Goal: Task Accomplishment & Management: Manage account settings

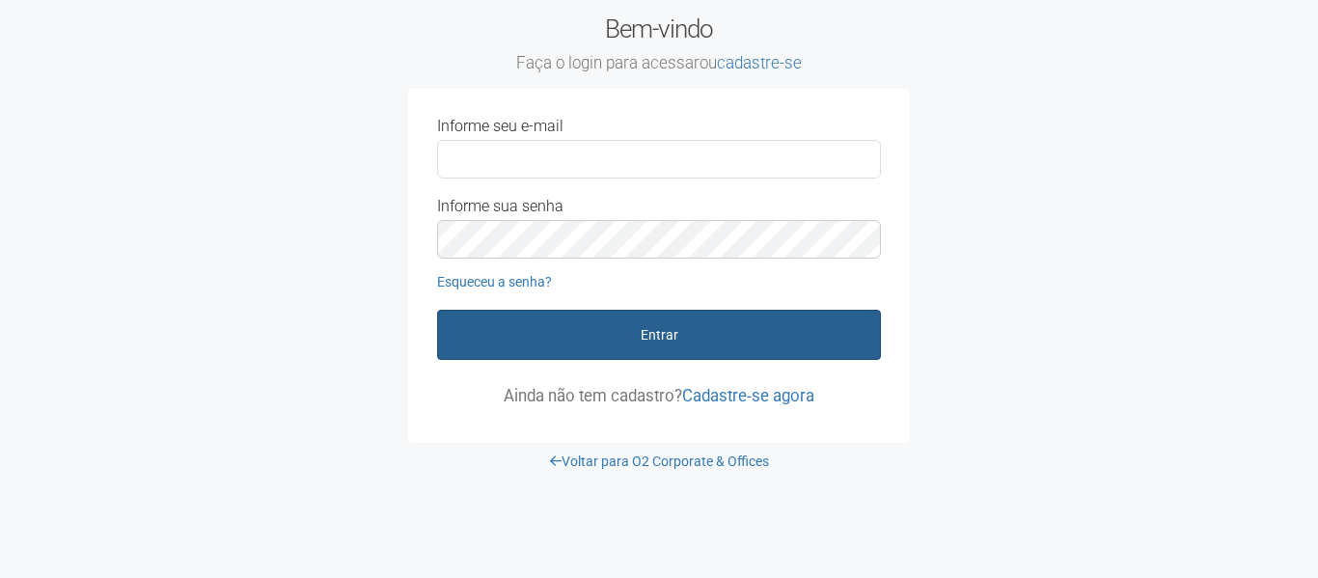
type input "**********"
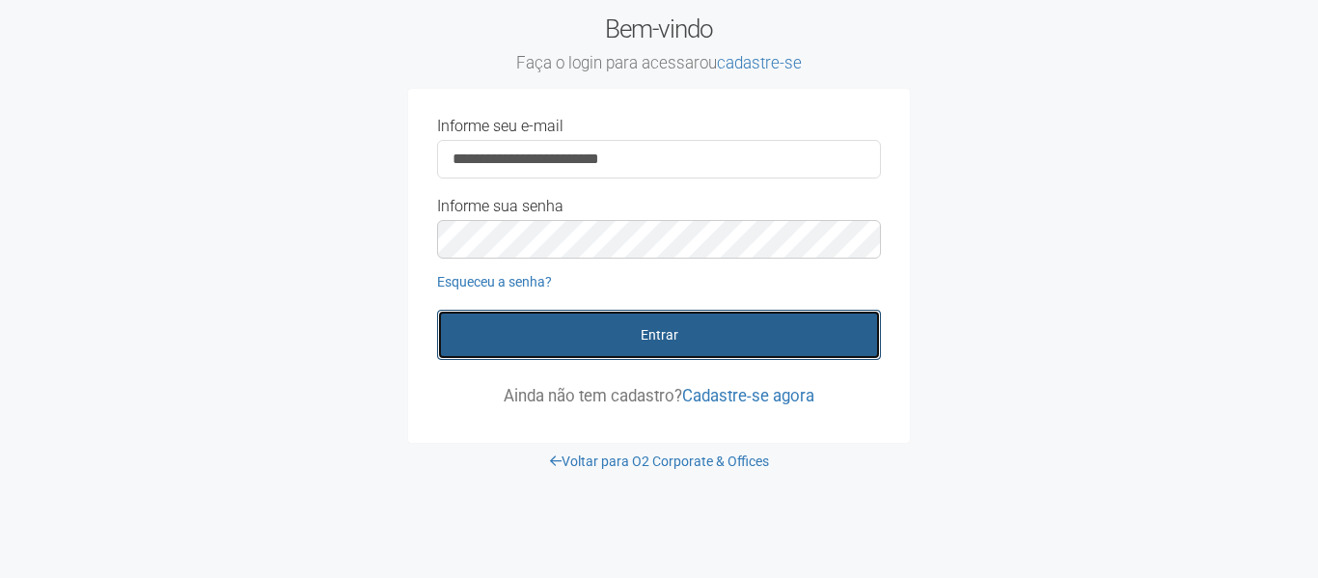
click at [650, 324] on button "Entrar" at bounding box center [659, 335] width 444 height 50
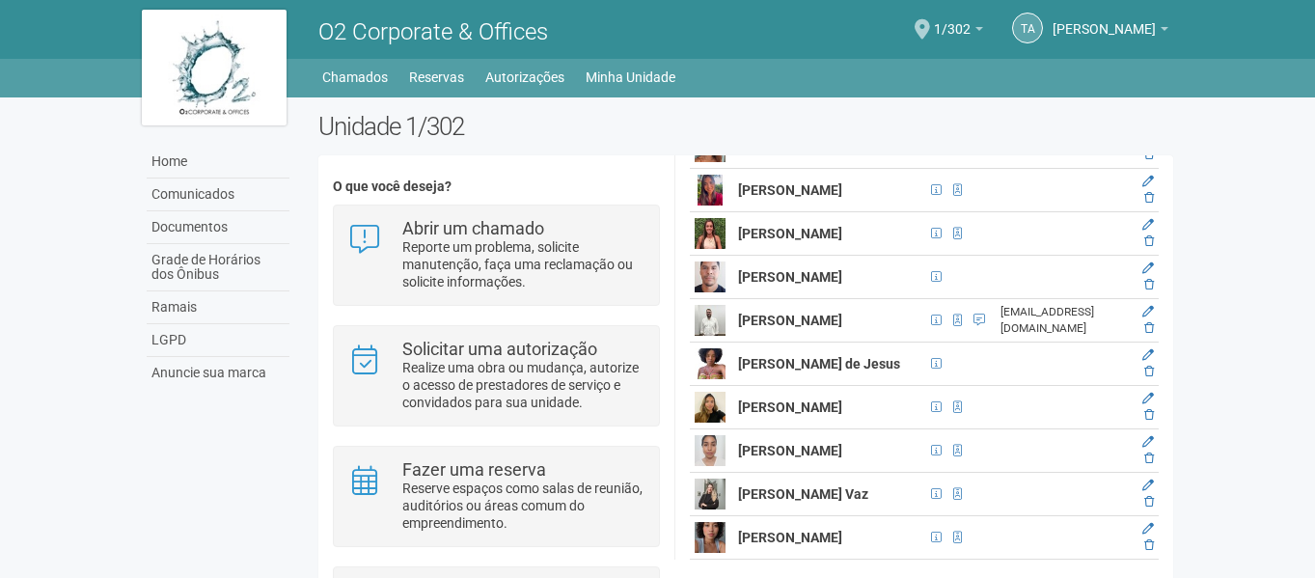
scroll to position [675, 0]
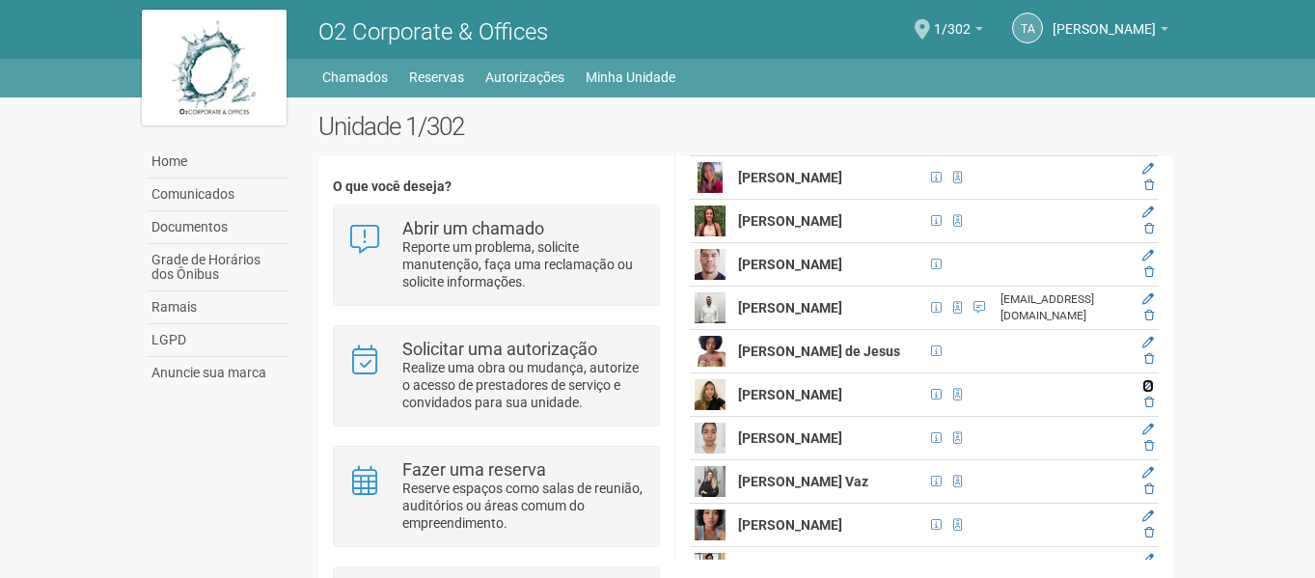
click at [1142, 392] on icon at bounding box center [1148, 386] width 12 height 12
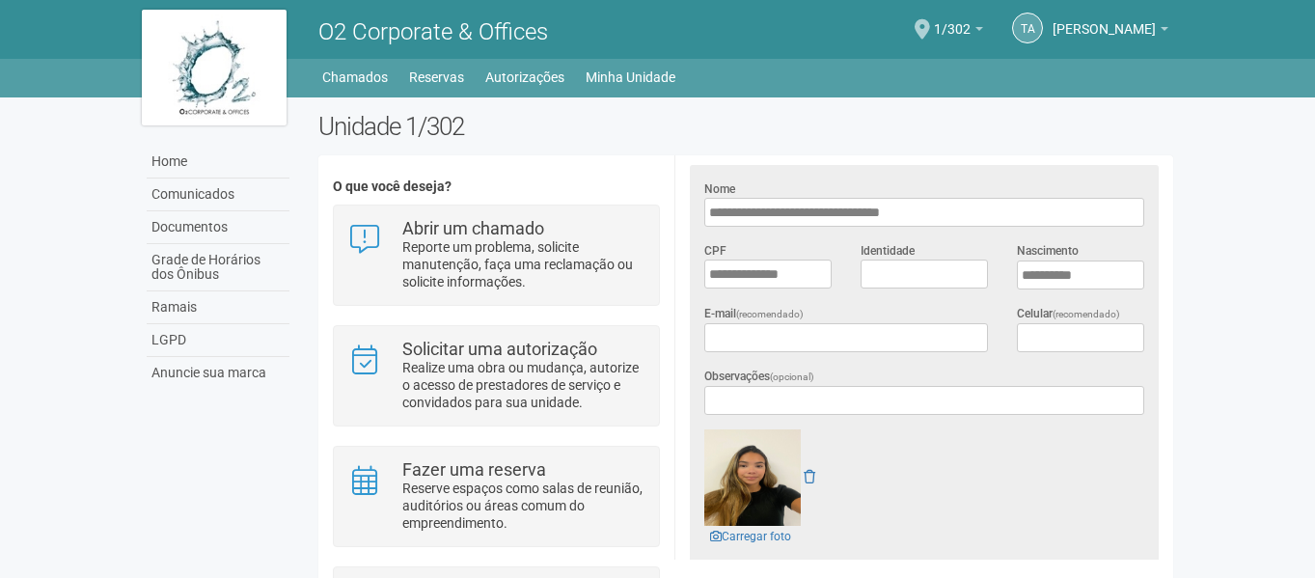
scroll to position [545, 0]
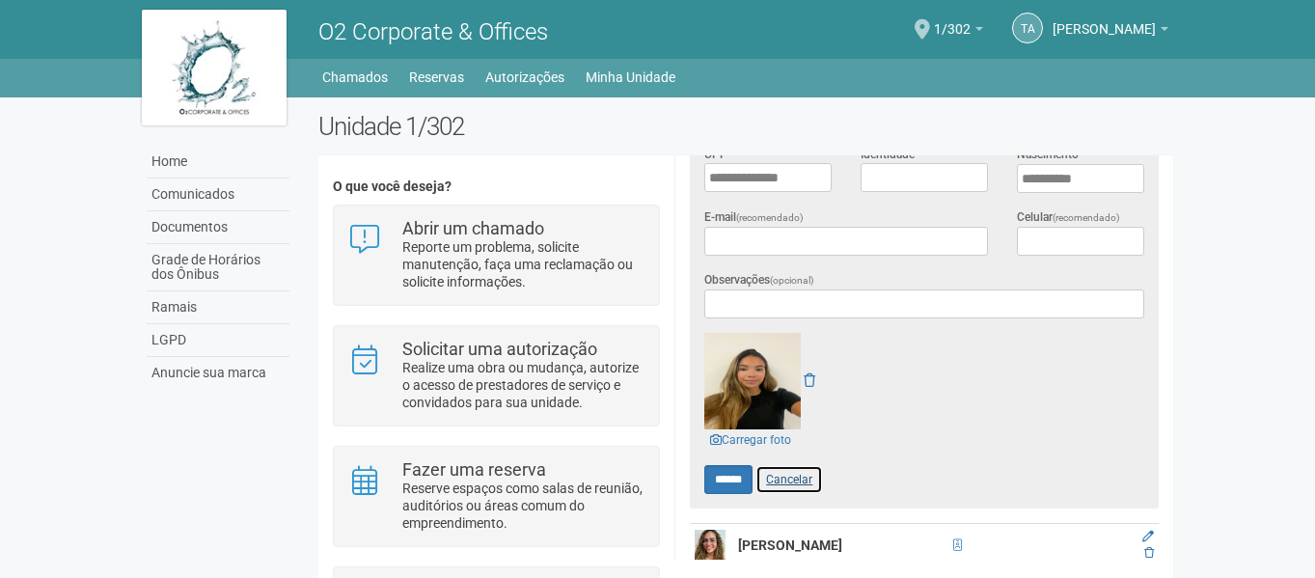
drag, startPoint x: 804, startPoint y: 478, endPoint x: 818, endPoint y: 475, distance: 14.8
click at [805, 478] on link "Cancelar" at bounding box center [789, 479] width 68 height 29
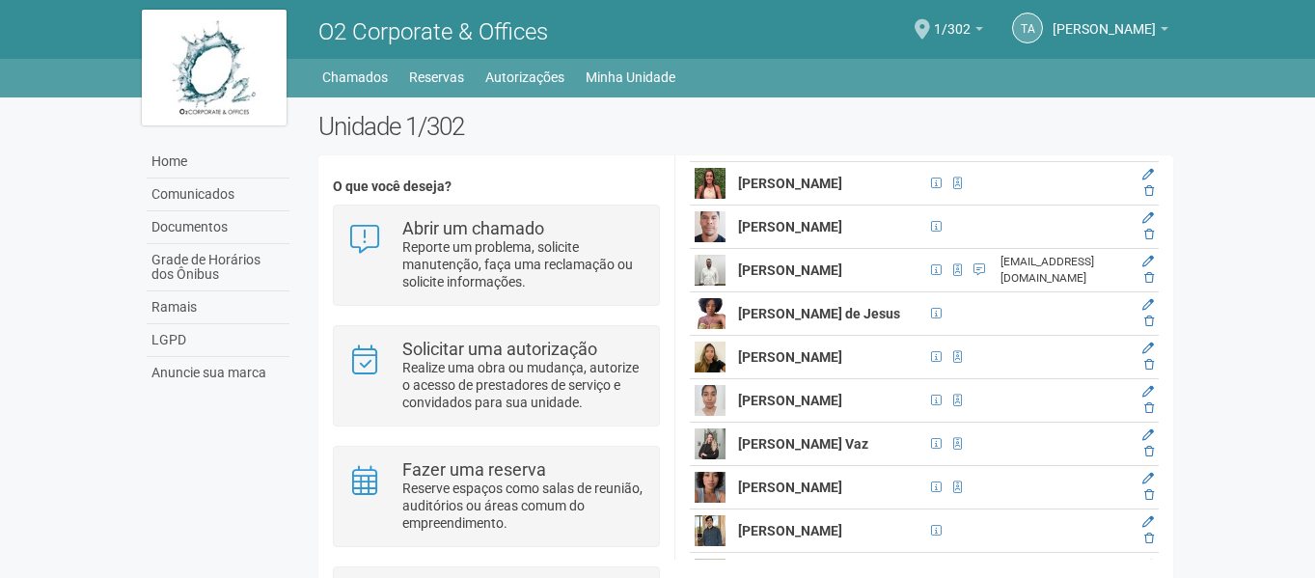
scroll to position [734, 0]
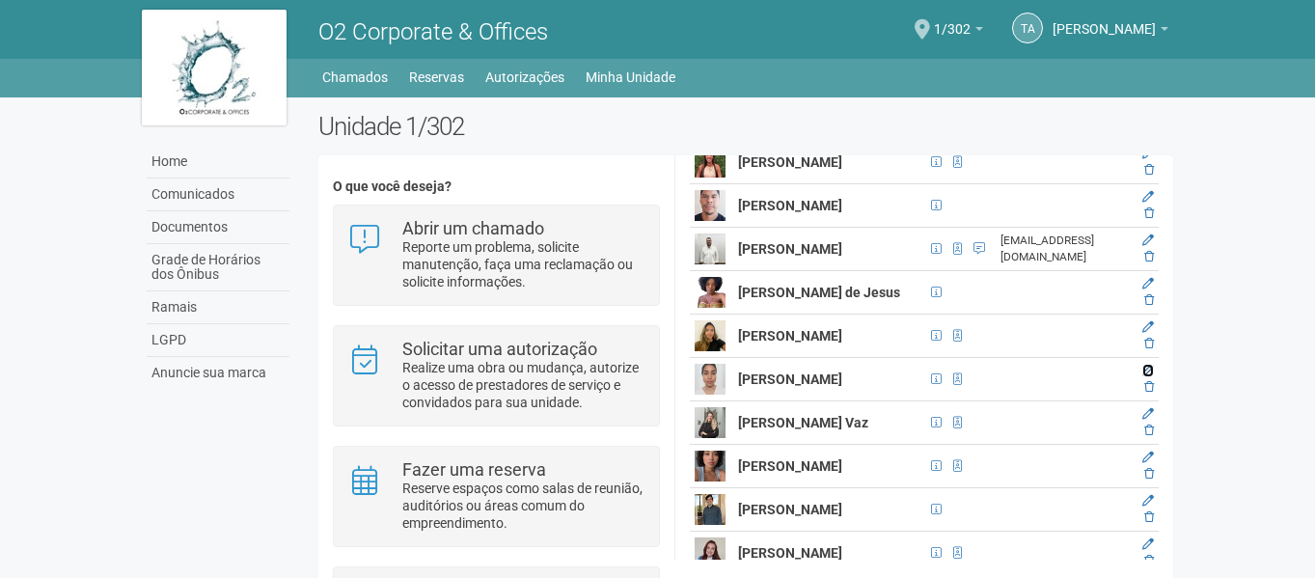
click at [1145, 376] on icon at bounding box center [1148, 371] width 12 height 12
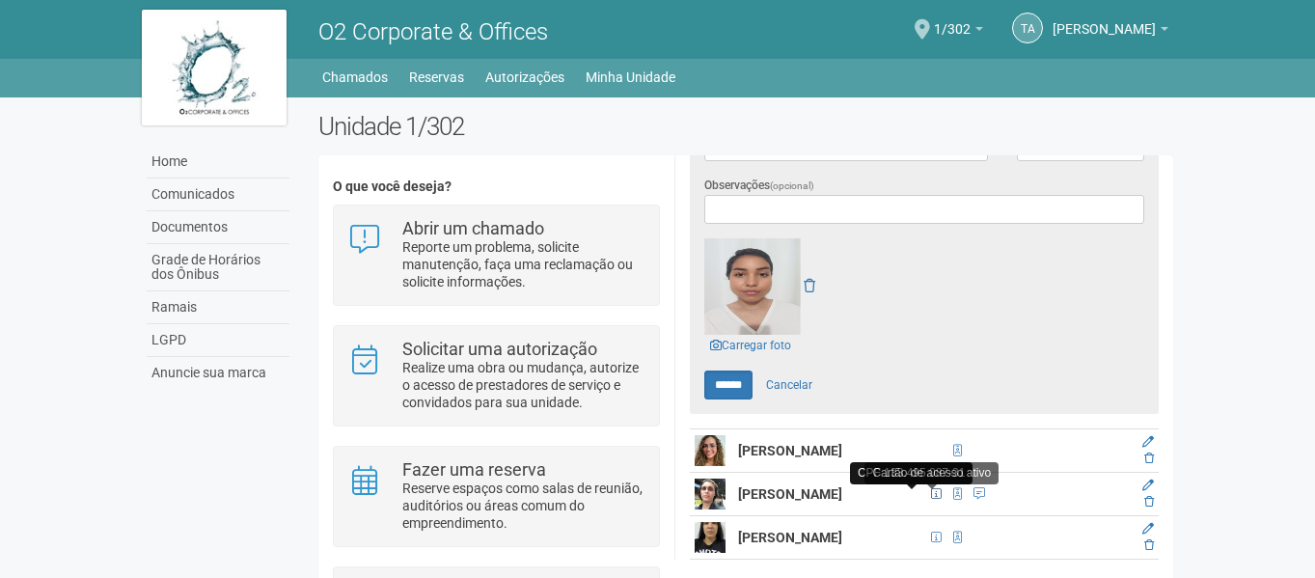
scroll to position [642, 0]
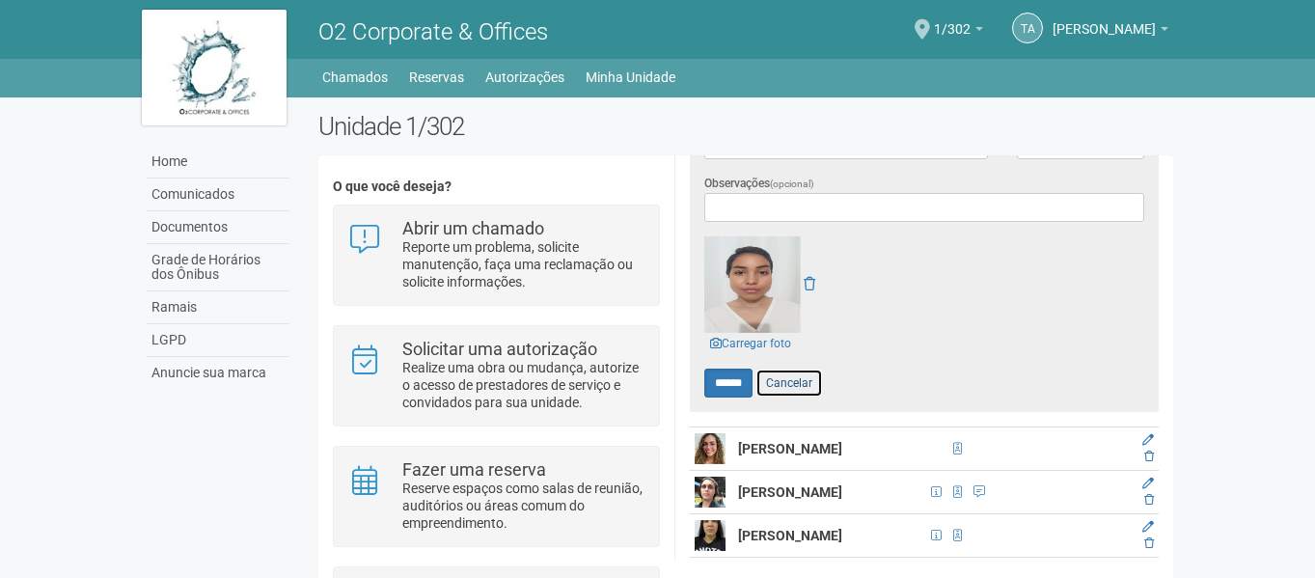
click at [811, 379] on link "Cancelar" at bounding box center [789, 383] width 68 height 29
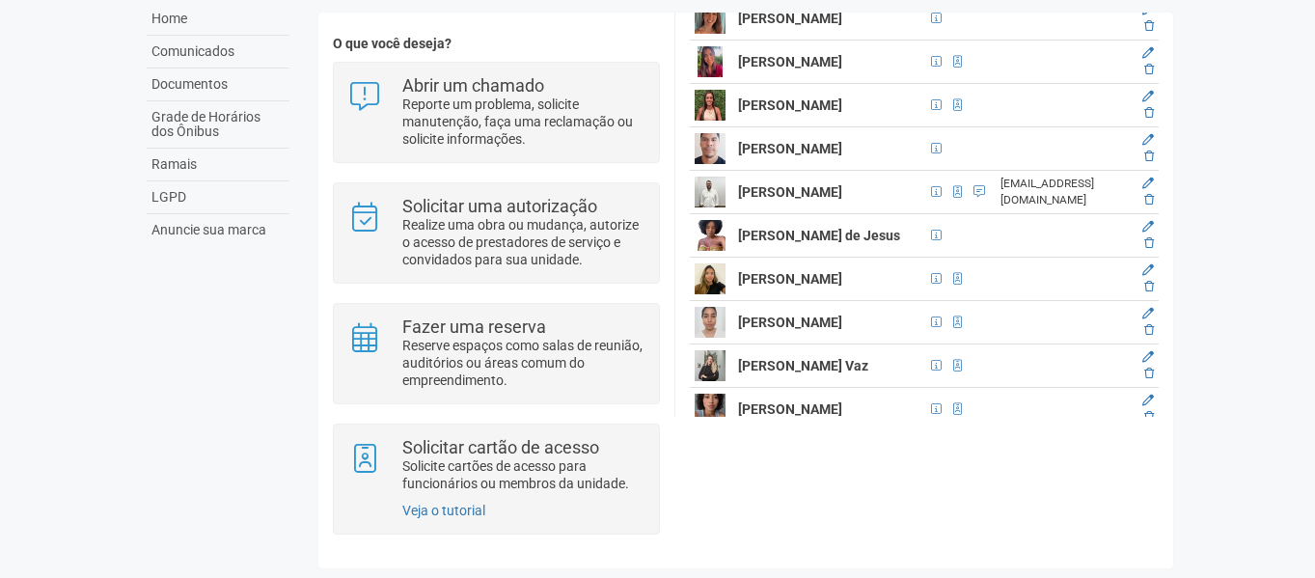
scroll to position [745, 0]
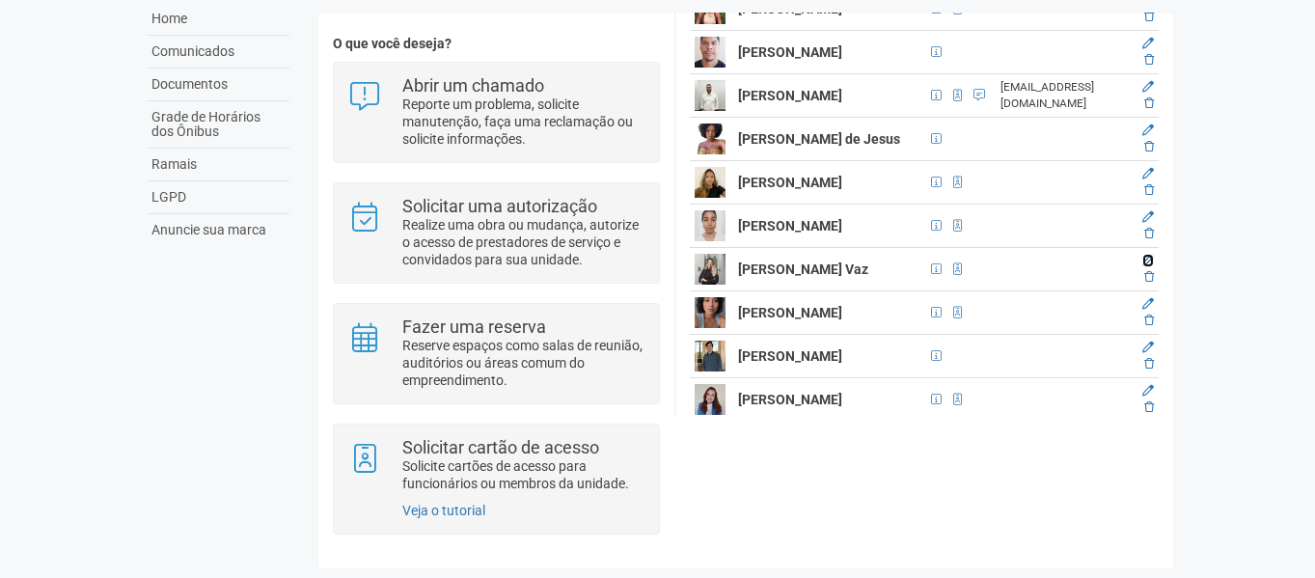
click at [1150, 266] on icon at bounding box center [1148, 261] width 12 height 12
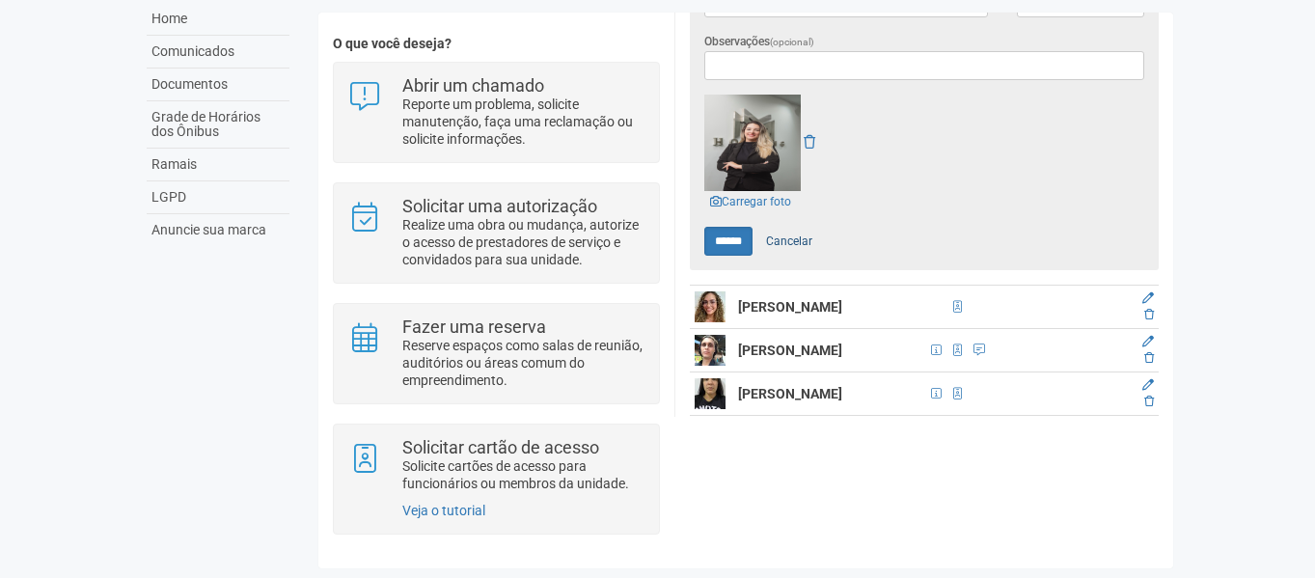
scroll to position [642, 0]
click at [781, 229] on link "Cancelar" at bounding box center [789, 240] width 68 height 29
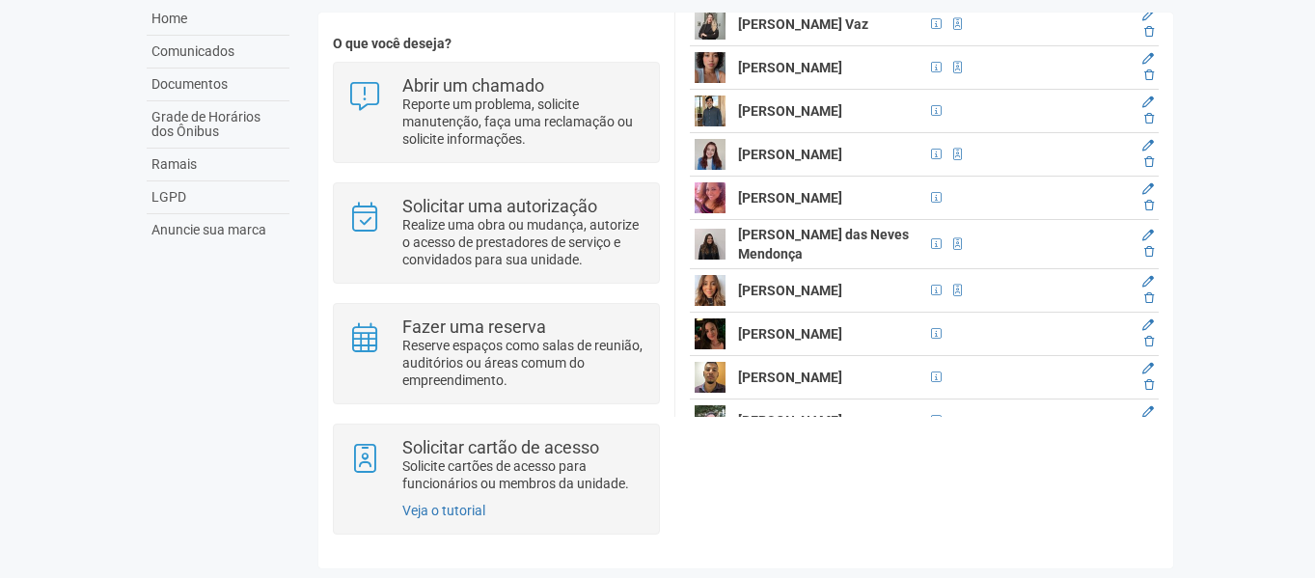
scroll to position [1027, 0]
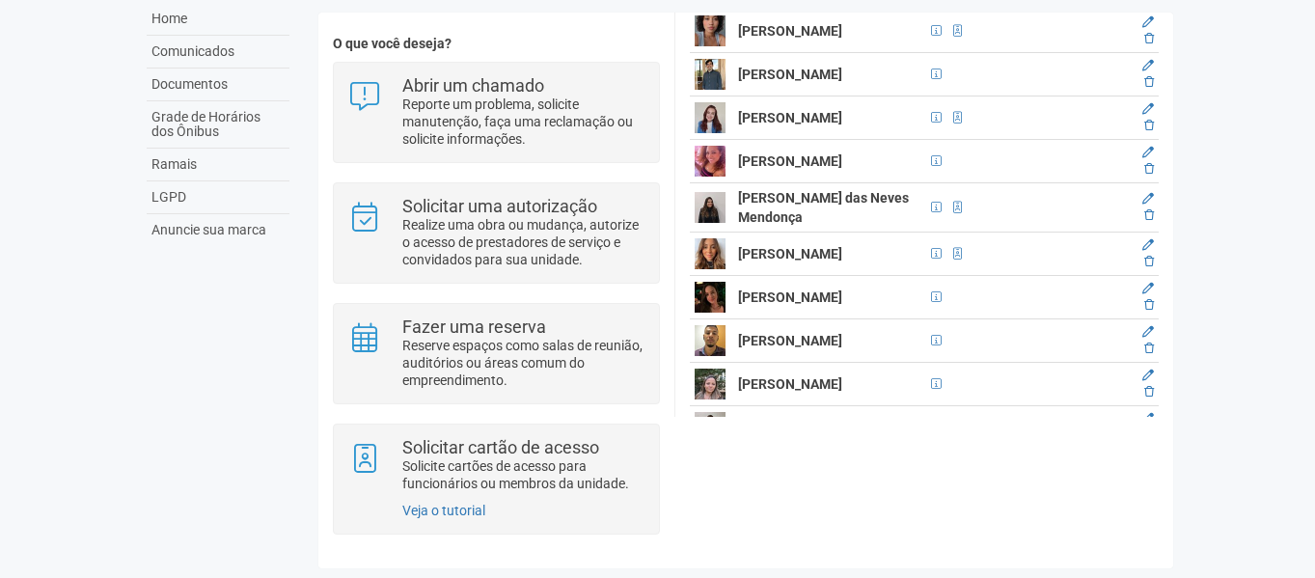
click at [1152, 276] on td at bounding box center [1146, 254] width 26 height 43
click at [1144, 251] on icon at bounding box center [1148, 245] width 12 height 12
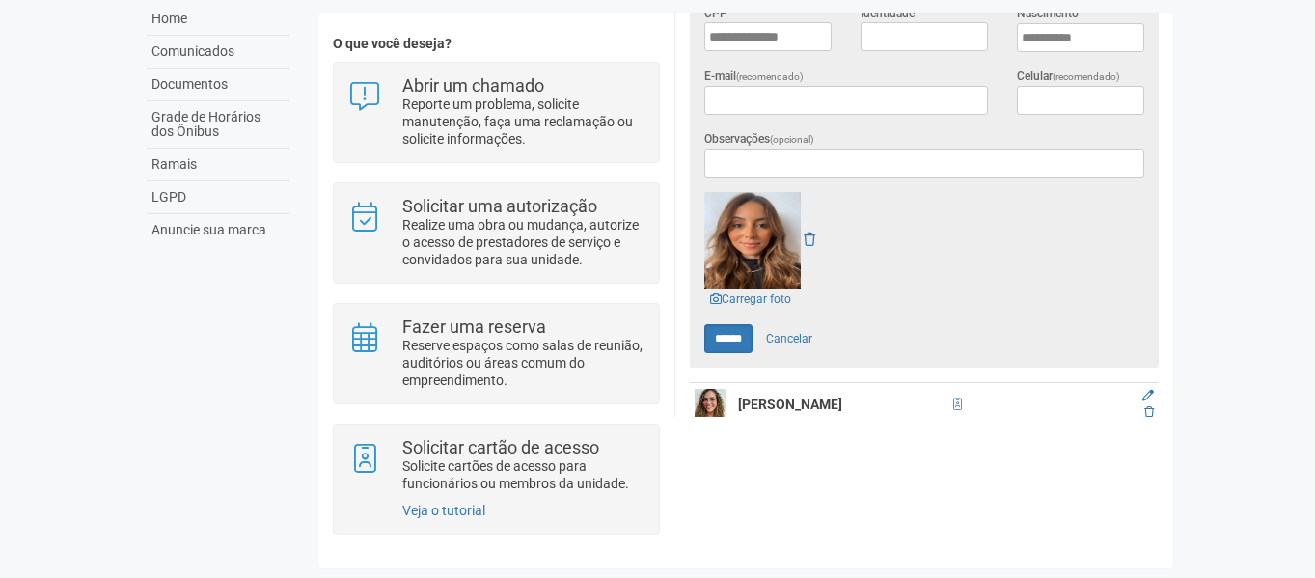
scroll to position [545, 0]
drag, startPoint x: 799, startPoint y: 325, endPoint x: 786, endPoint y: 287, distance: 40.6
click at [799, 325] on link "Cancelar" at bounding box center [789, 336] width 68 height 29
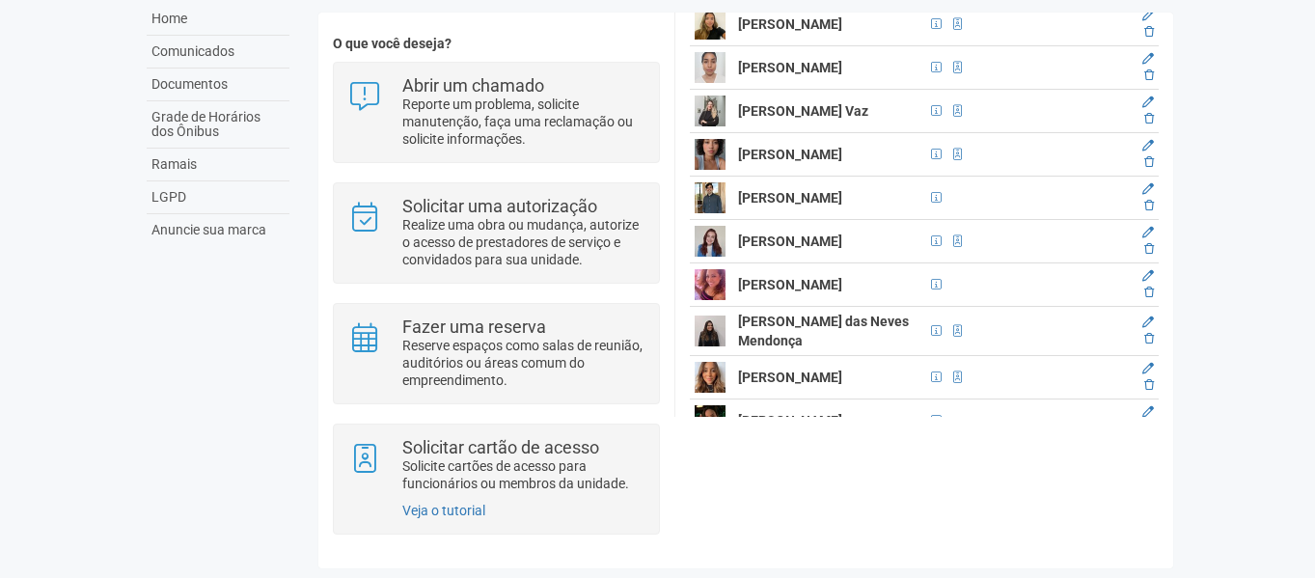
scroll to position [931, 0]
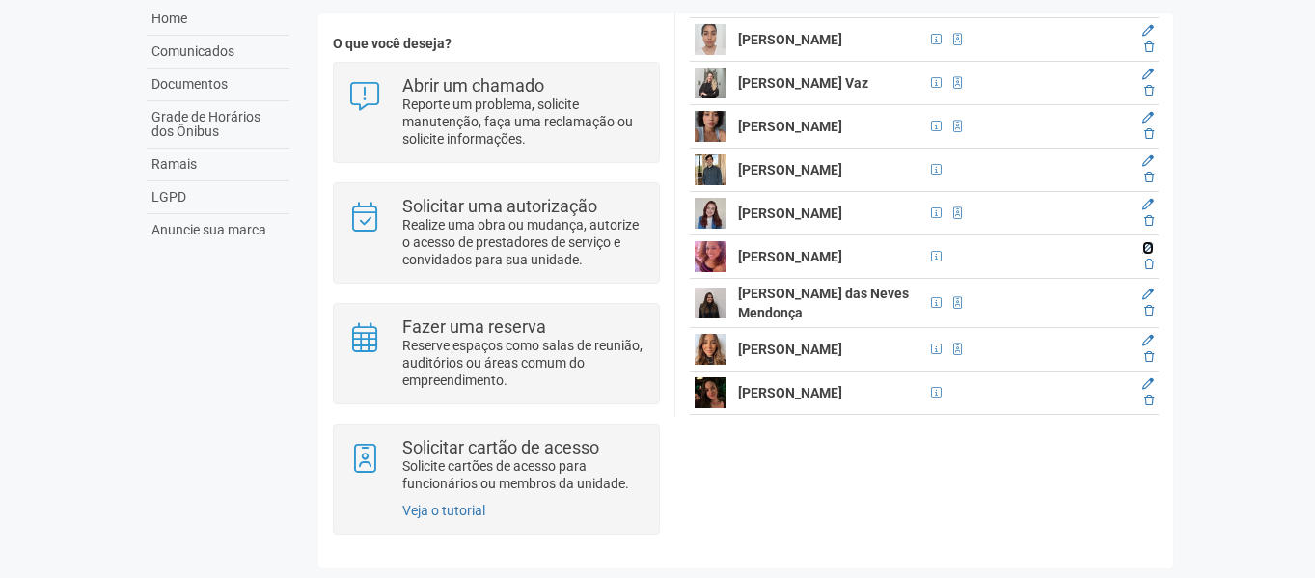
click at [1142, 254] on icon at bounding box center [1148, 248] width 12 height 12
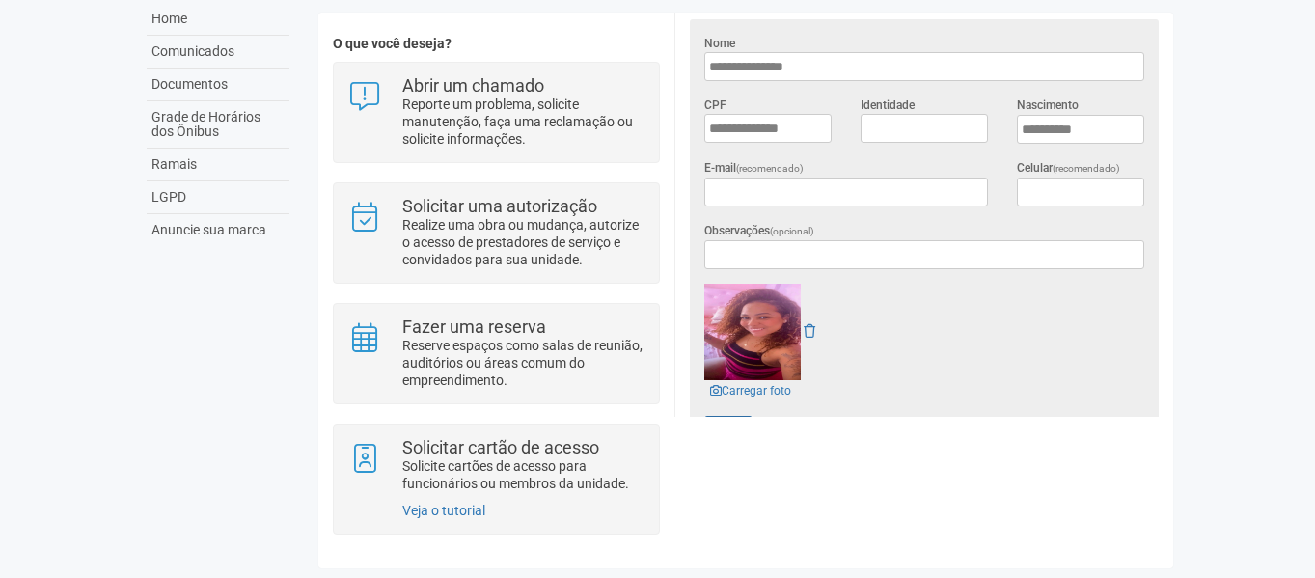
scroll to position [545, 0]
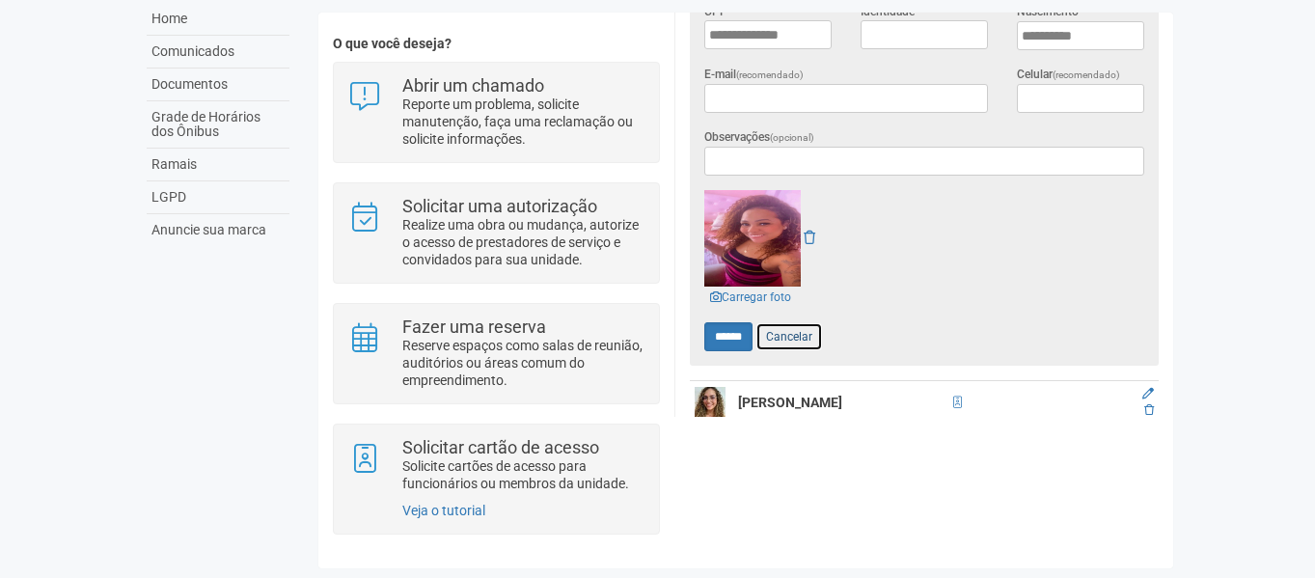
click at [788, 330] on link "Cancelar" at bounding box center [789, 336] width 68 height 29
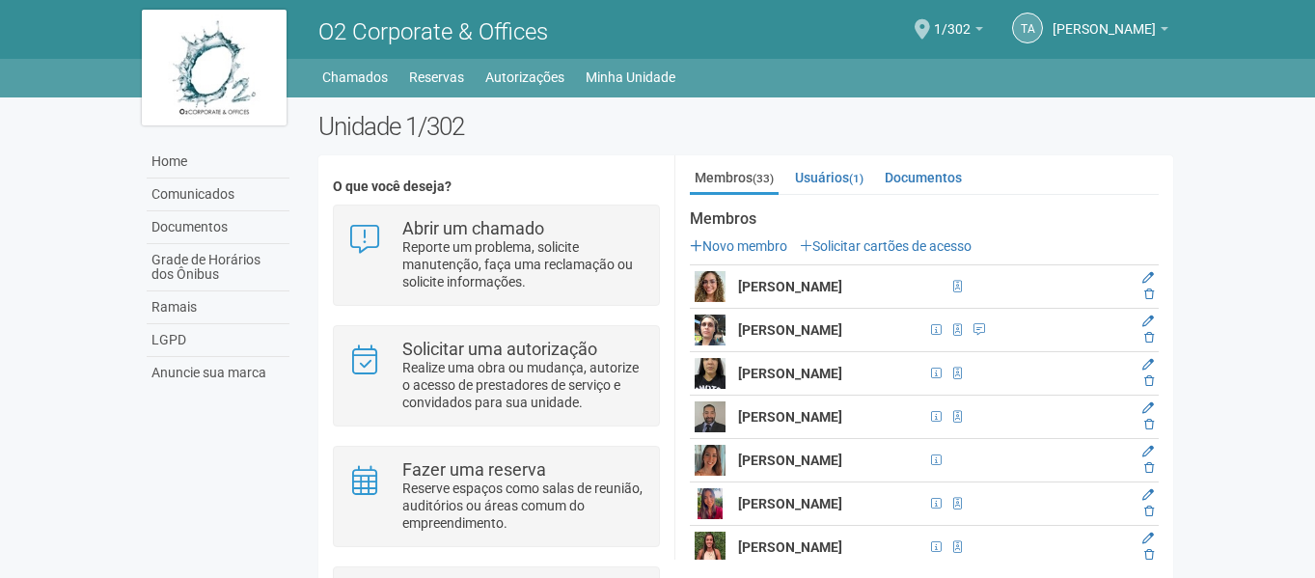
scroll to position [351, 0]
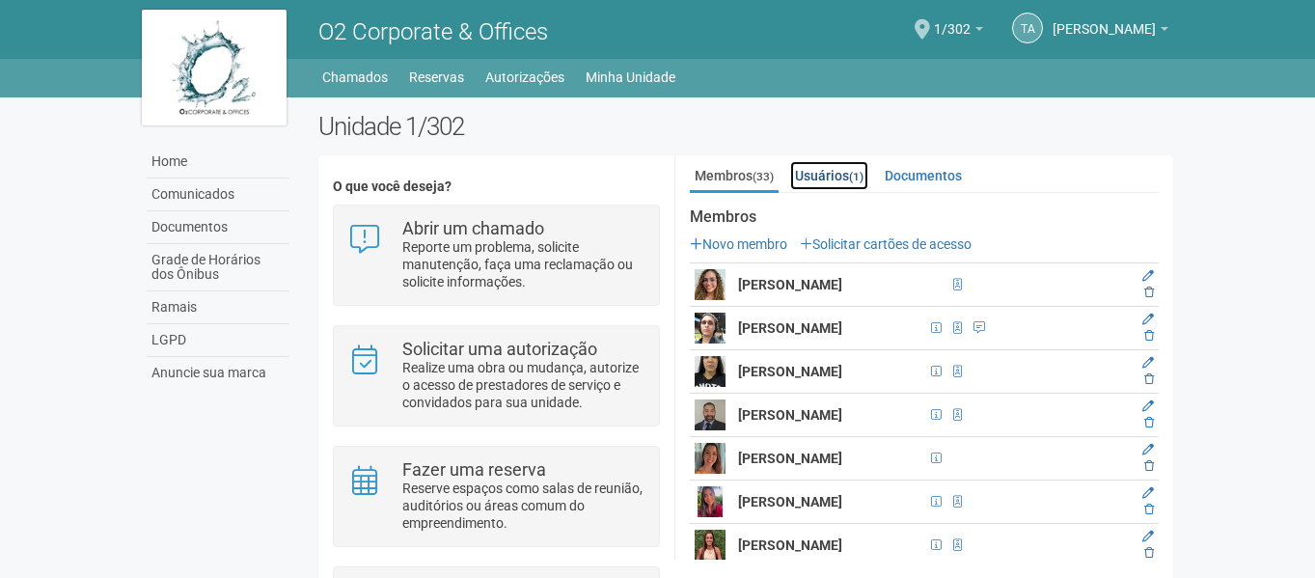
click at [845, 178] on link "Usuários (1)" at bounding box center [829, 175] width 78 height 29
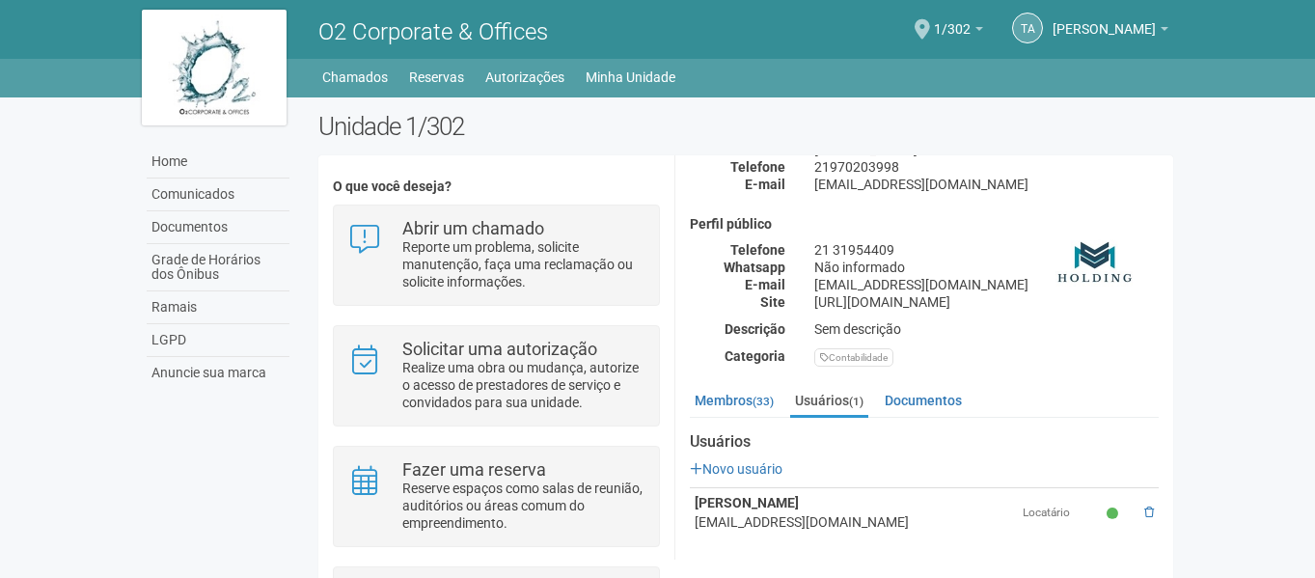
scroll to position [147, 0]
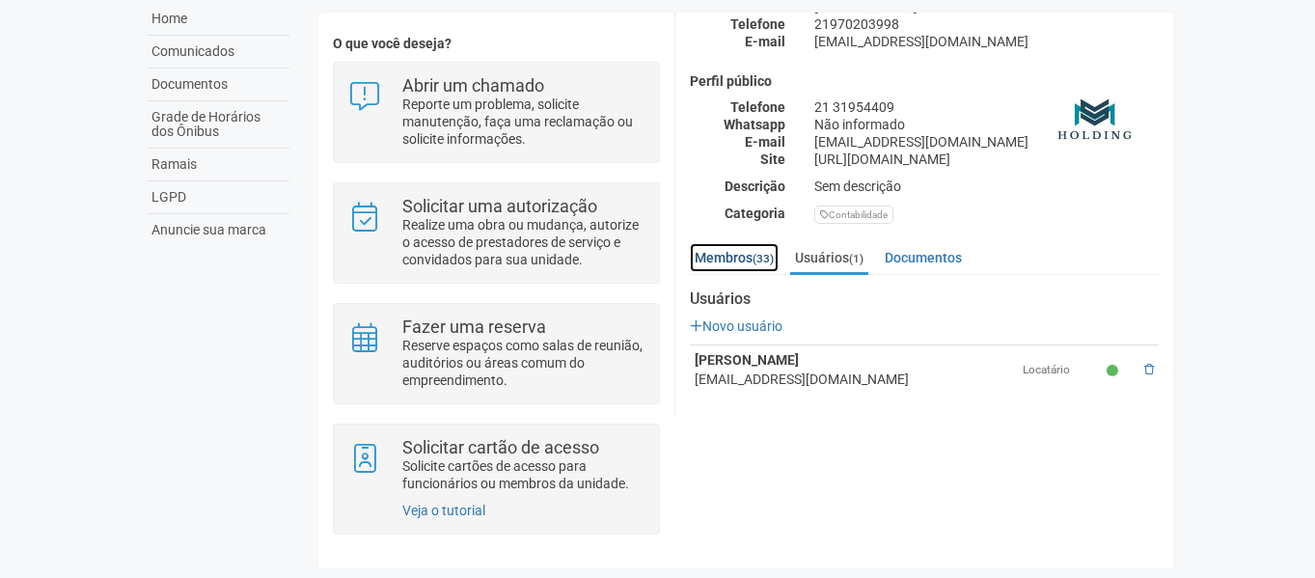
click at [734, 250] on link "Membros (33)" at bounding box center [734, 257] width 89 height 29
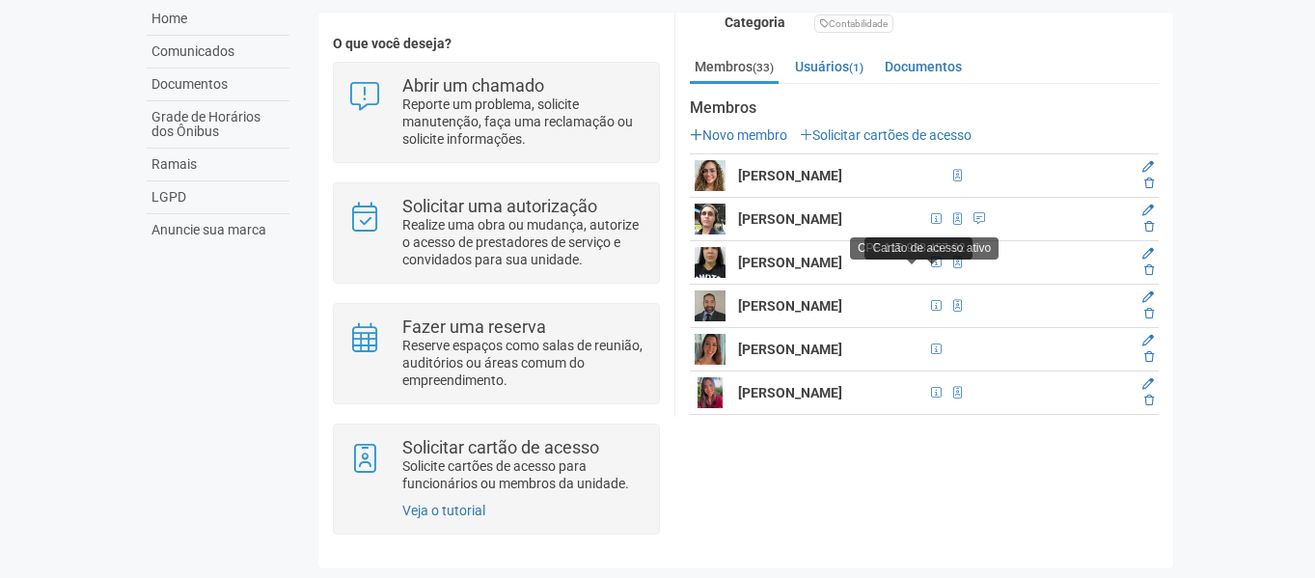
scroll to position [319, 0]
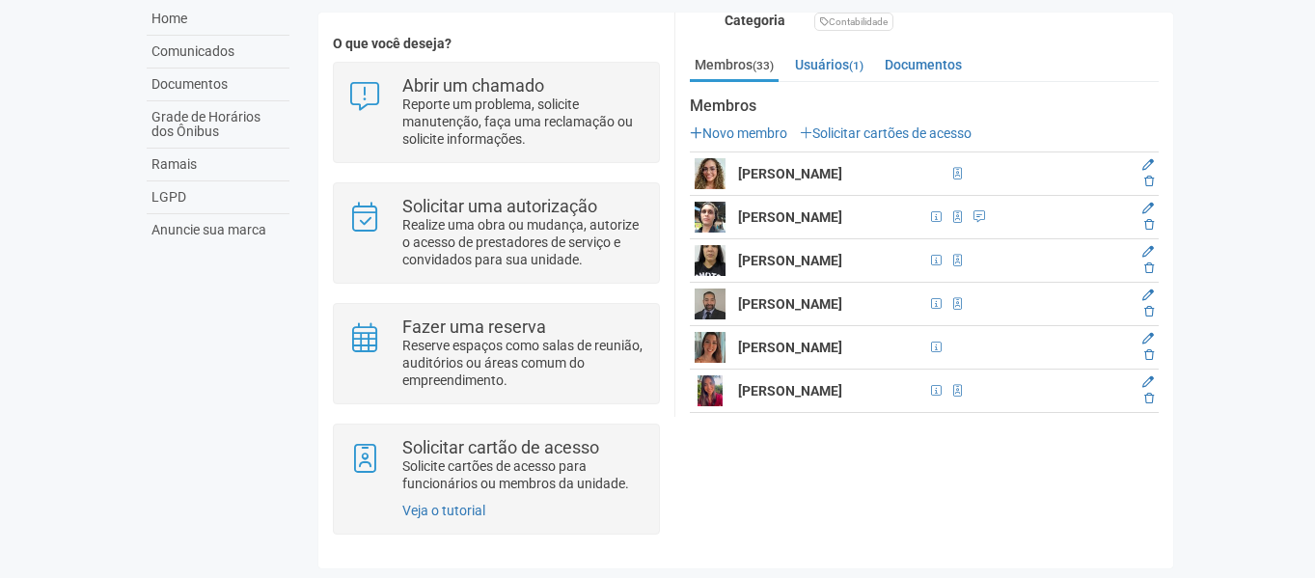
click at [710, 163] on img at bounding box center [710, 173] width 31 height 31
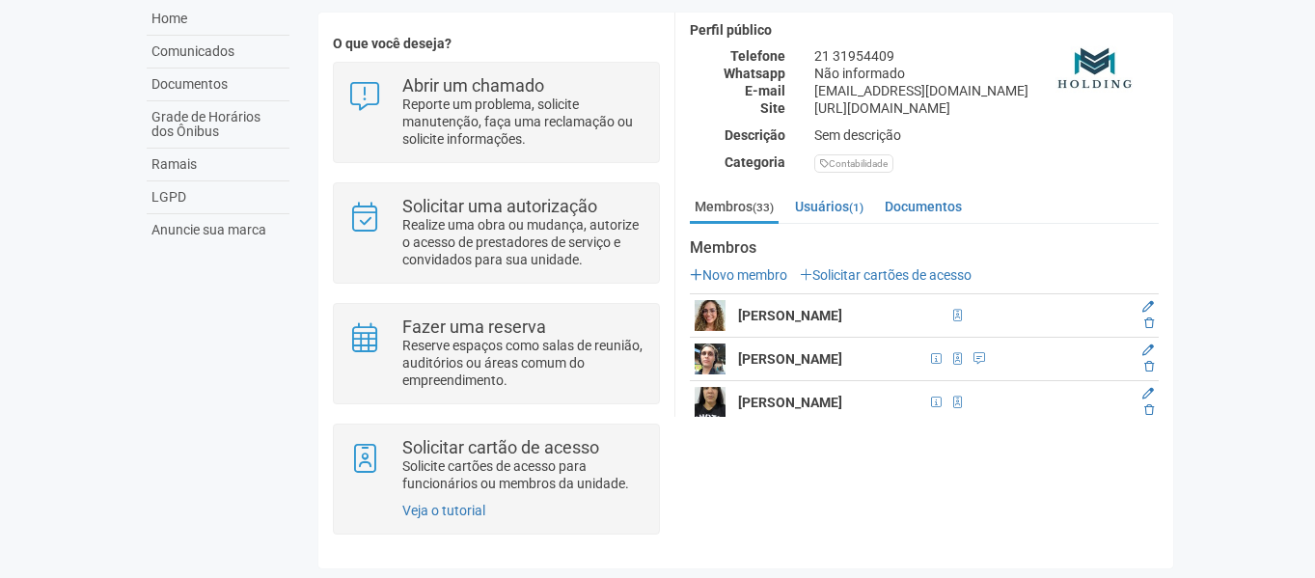
scroll to position [30, 0]
